Goal: Transaction & Acquisition: Purchase product/service

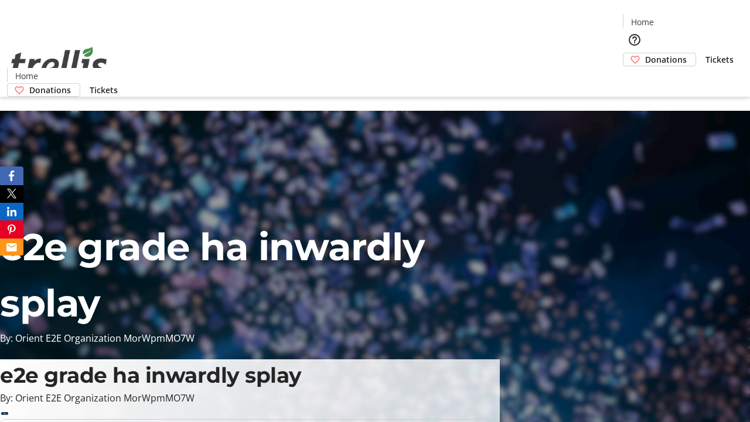
click at [645, 53] on span "Donations" at bounding box center [666, 59] width 42 height 12
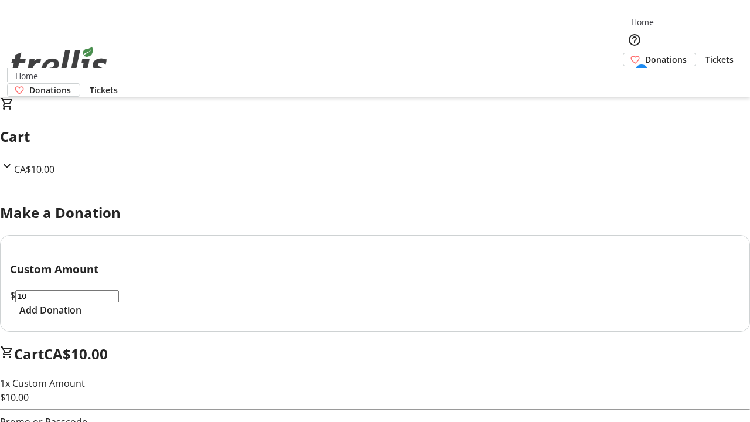
select select "CA"
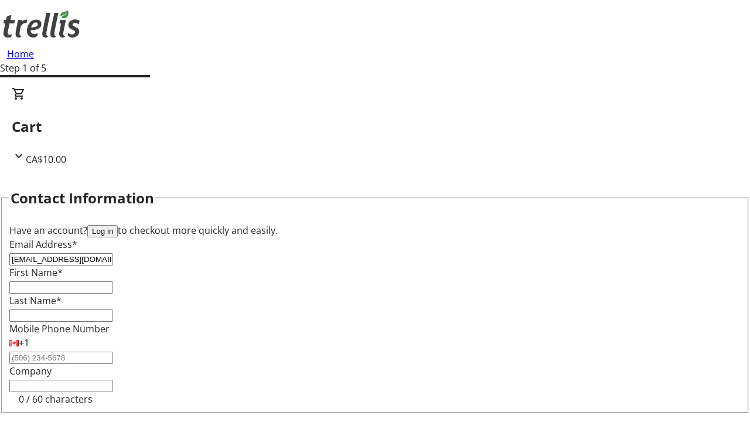
type input "[EMAIL_ADDRESS][DOMAIN_NAME]"
type input "German"
type input "Cummerata"
type input "[STREET_ADDRESS][PERSON_NAME]"
type input "Kelowna"
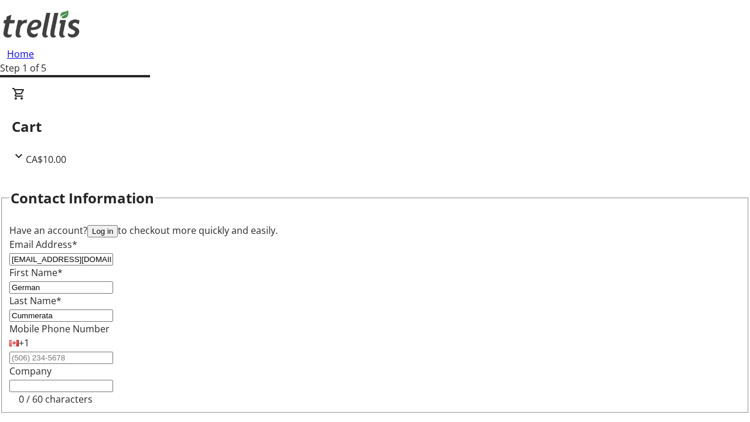
select select "BC"
type input "Kelowna"
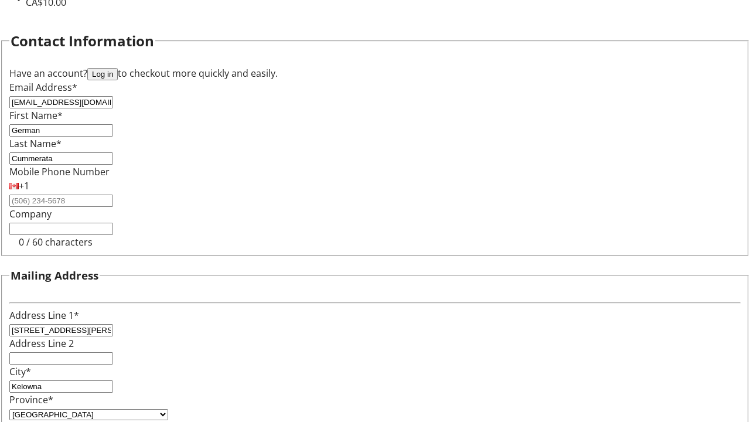
type input "V1Y 0C2"
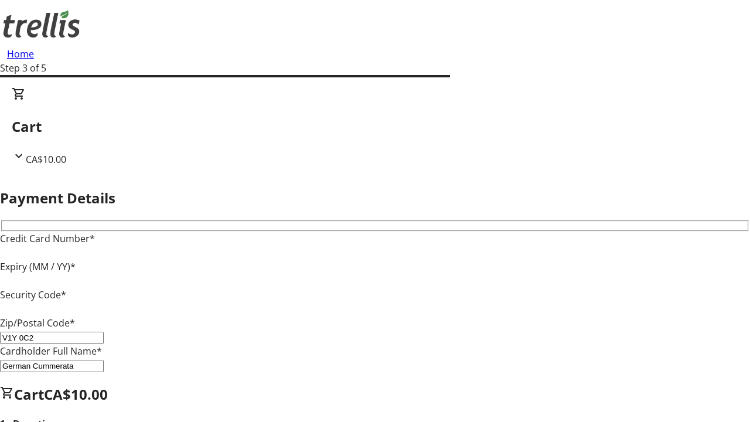
type input "V1Y 0C2"
